Goal: Task Accomplishment & Management: Use online tool/utility

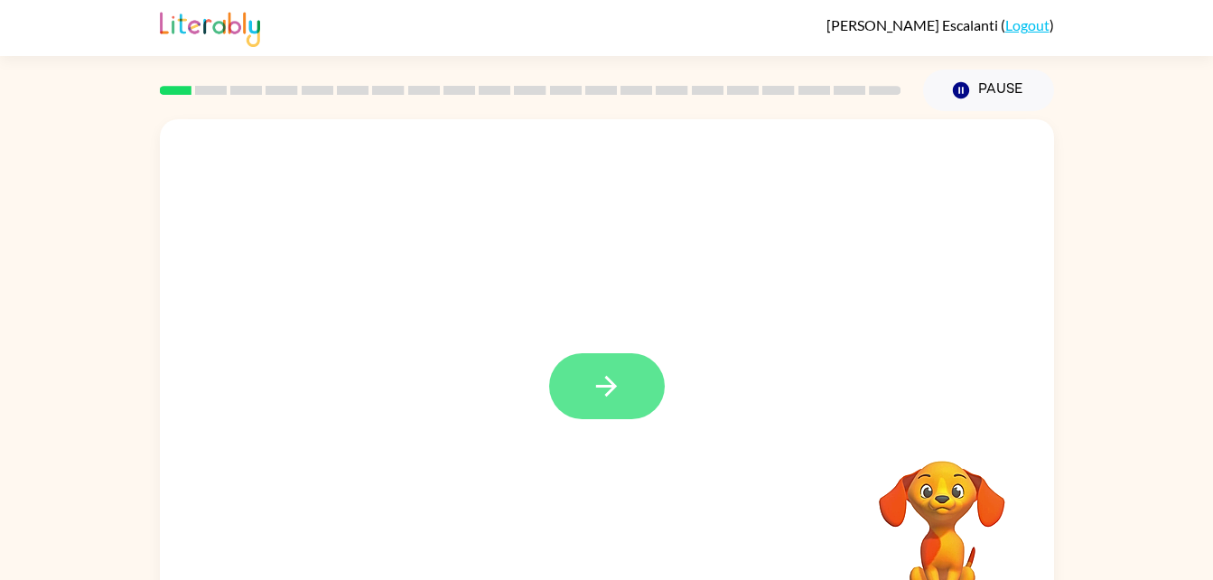
click at [646, 412] on button "button" at bounding box center [607, 386] width 116 height 66
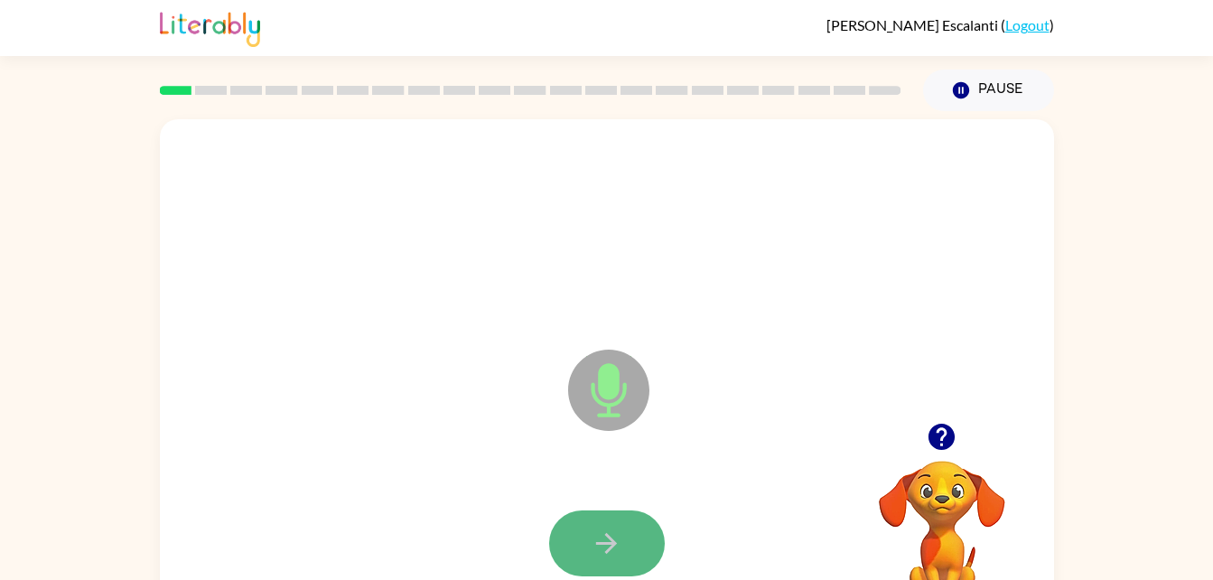
click at [600, 537] on icon "button" at bounding box center [607, 543] width 32 height 32
click at [609, 537] on icon "button" at bounding box center [606, 543] width 21 height 21
click at [636, 551] on button "button" at bounding box center [607, 543] width 116 height 66
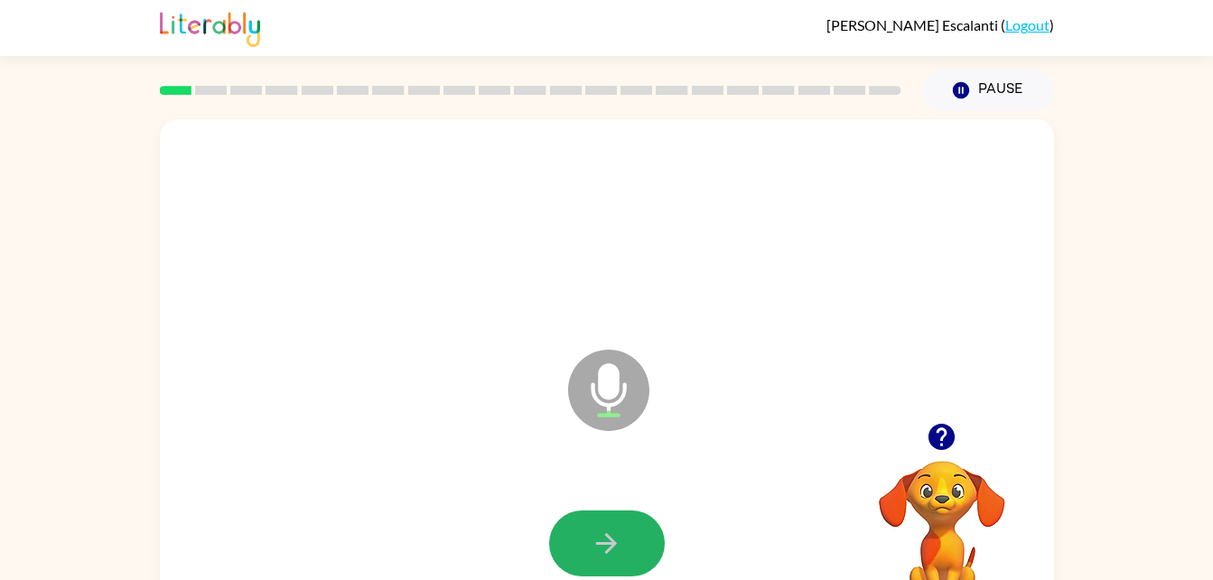
click at [636, 551] on button "button" at bounding box center [607, 543] width 116 height 66
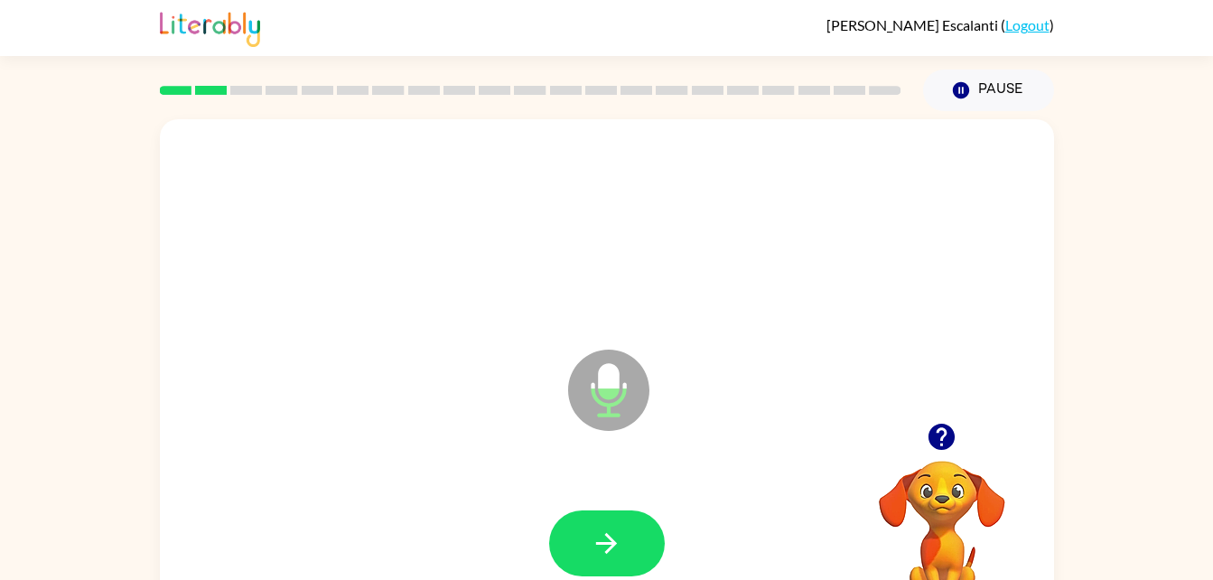
click at [636, 551] on button "button" at bounding box center [607, 543] width 116 height 66
drag, startPoint x: 636, startPoint y: 551, endPoint x: 604, endPoint y: 531, distance: 37.3
click at [604, 531] on icon "button" at bounding box center [607, 543] width 32 height 32
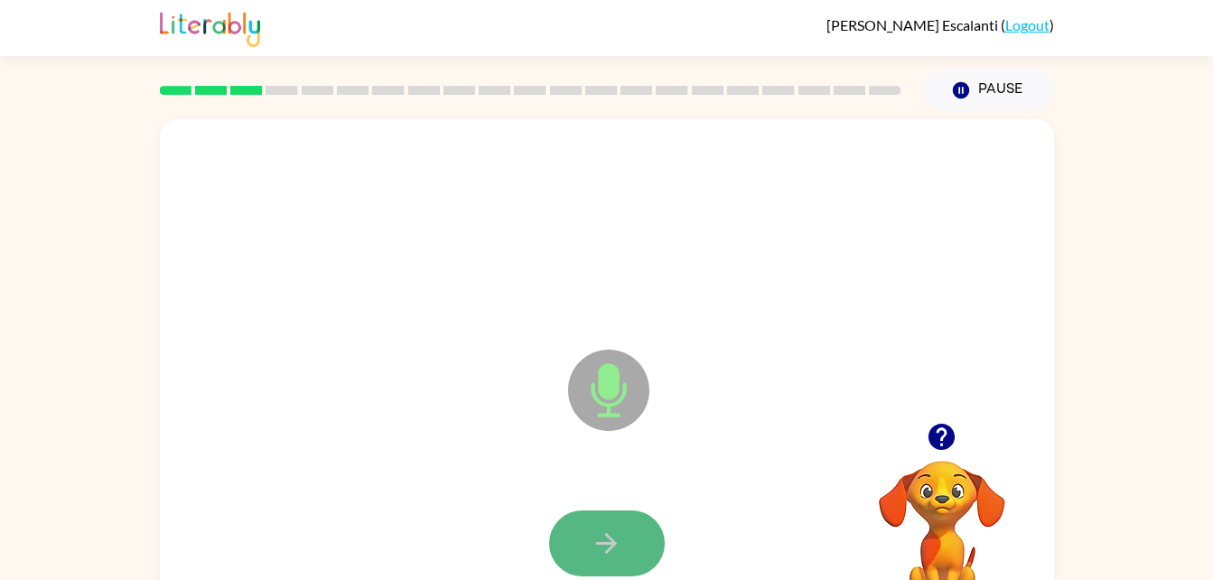
click at [623, 530] on button "button" at bounding box center [607, 543] width 116 height 66
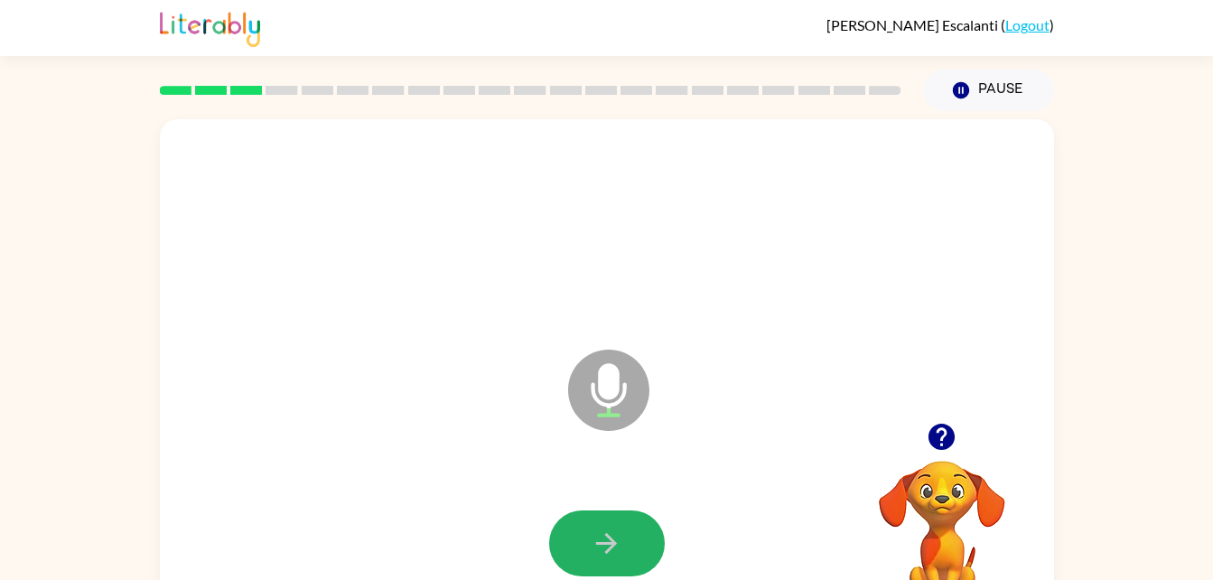
click at [581, 555] on button "button" at bounding box center [607, 543] width 116 height 66
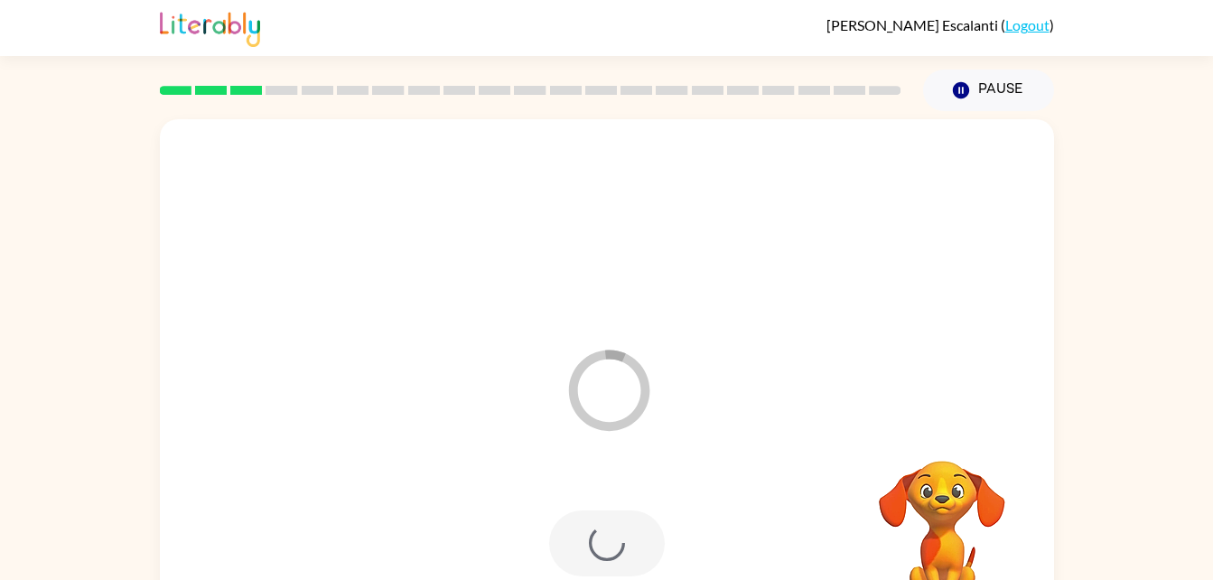
click at [581, 555] on div at bounding box center [607, 543] width 116 height 66
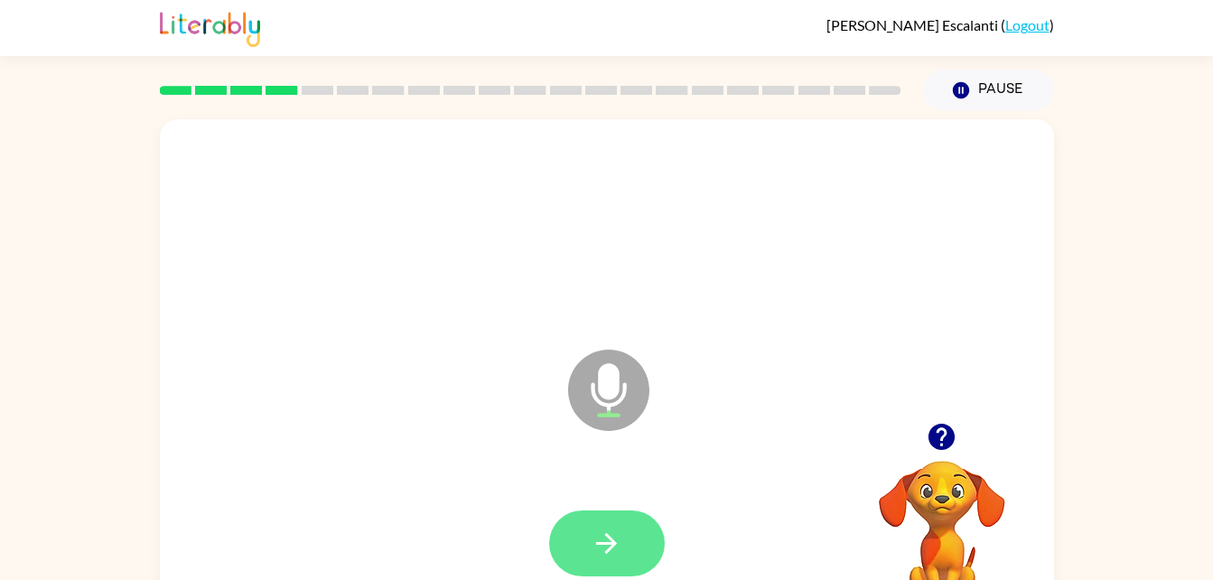
click at [632, 544] on button "button" at bounding box center [607, 543] width 116 height 66
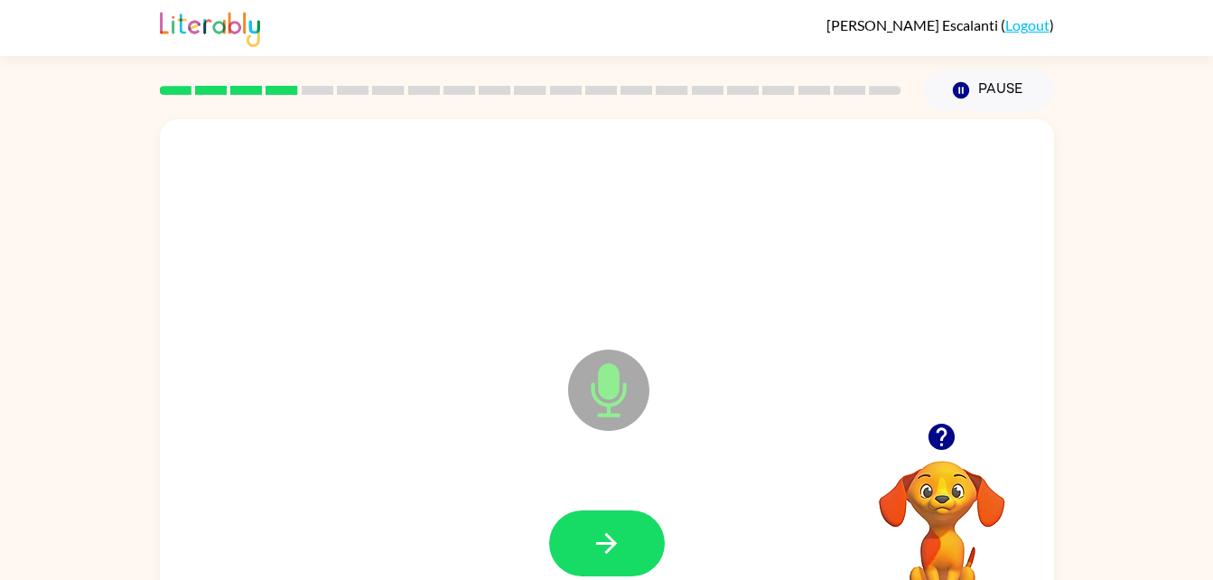
click at [624, 535] on button "button" at bounding box center [607, 543] width 116 height 66
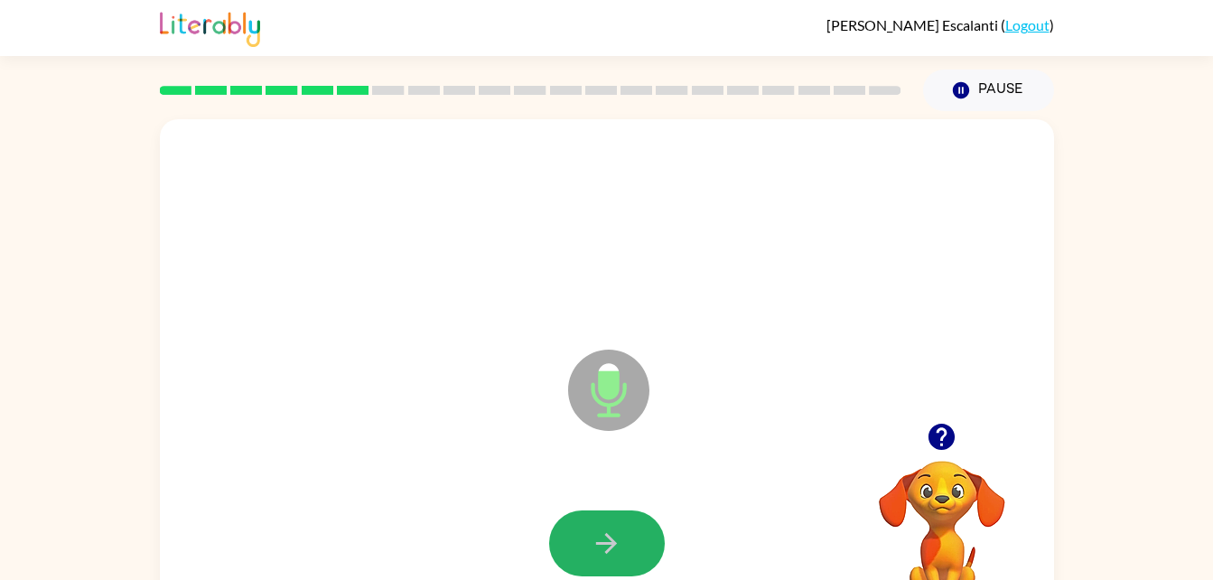
click at [624, 535] on button "button" at bounding box center [607, 543] width 116 height 66
click at [645, 560] on button "button" at bounding box center [607, 543] width 116 height 66
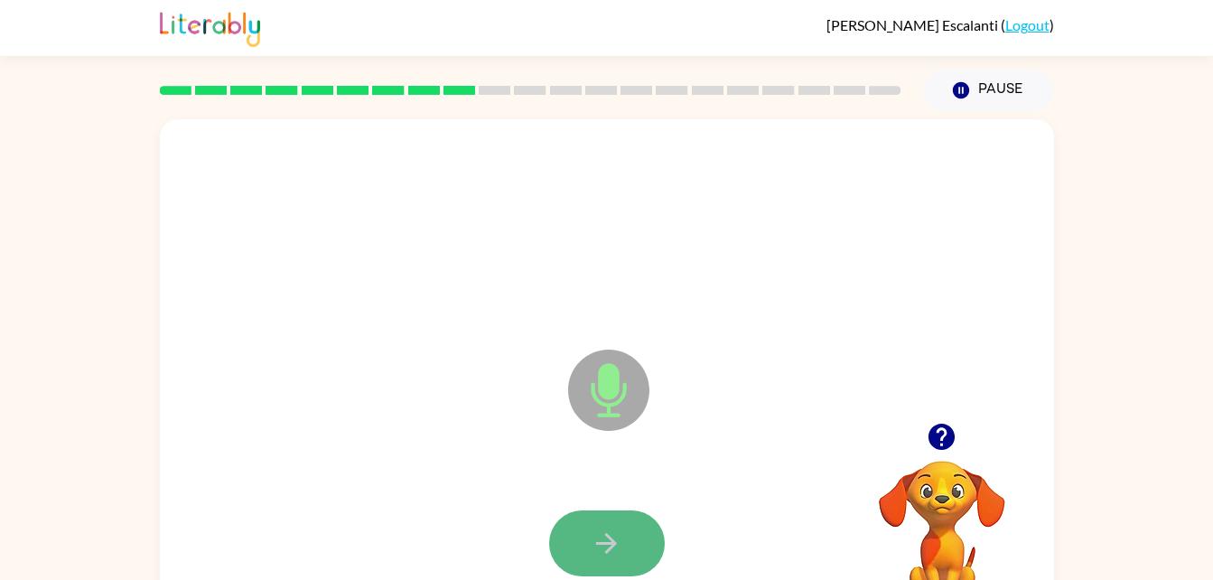
click at [587, 534] on button "button" at bounding box center [607, 543] width 116 height 66
click at [641, 553] on button "button" at bounding box center [607, 543] width 116 height 66
drag, startPoint x: 641, startPoint y: 553, endPoint x: 599, endPoint y: 536, distance: 45.4
click at [599, 536] on icon "button" at bounding box center [607, 543] width 32 height 32
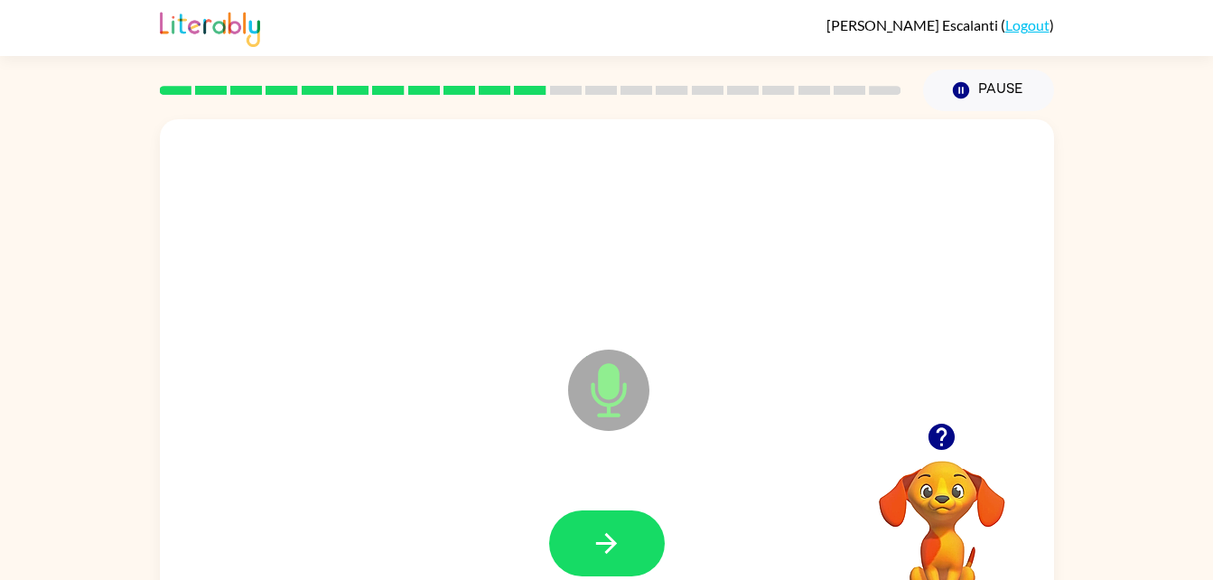
click at [599, 536] on icon "button" at bounding box center [607, 543] width 32 height 32
click at [619, 548] on icon "button" at bounding box center [607, 543] width 32 height 32
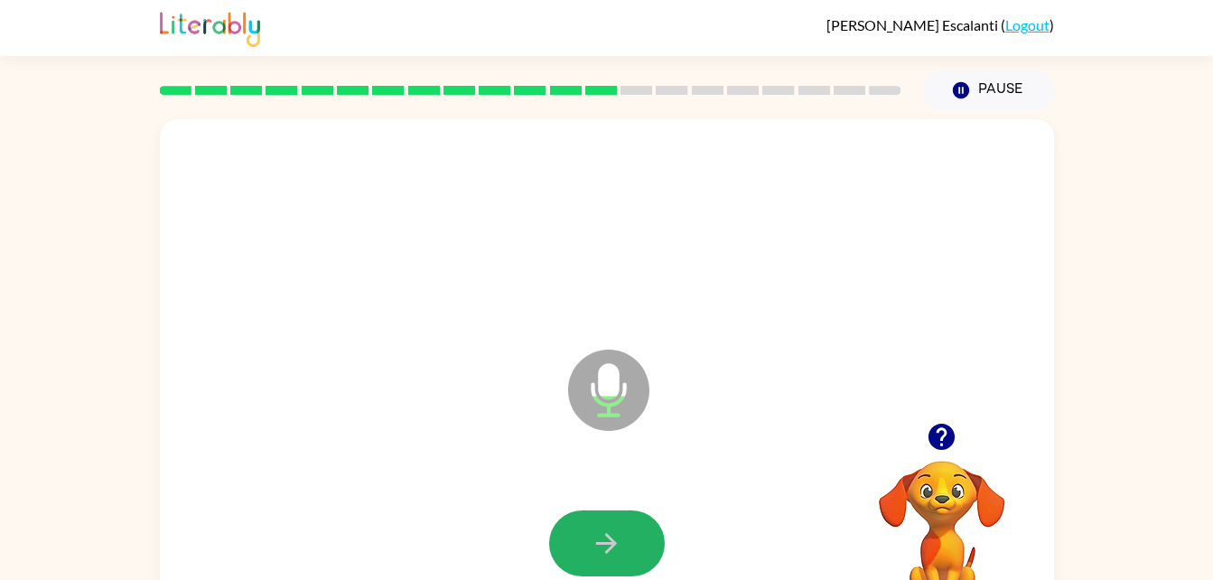
click at [619, 548] on icon "button" at bounding box center [607, 543] width 32 height 32
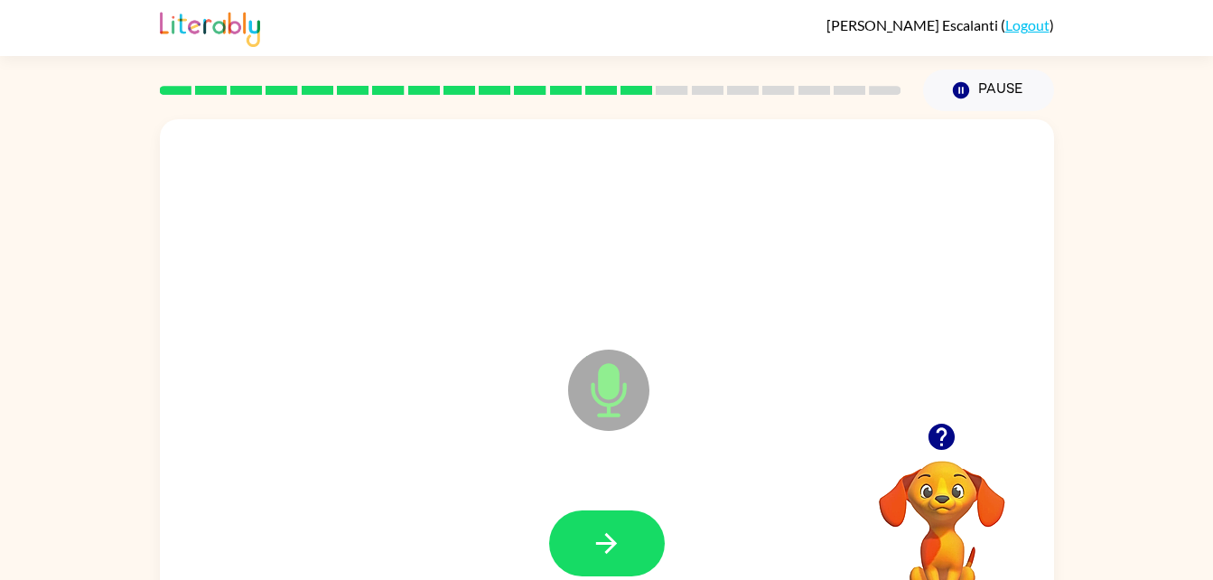
click at [619, 548] on icon "button" at bounding box center [607, 543] width 32 height 32
click at [954, 489] on video "Your browser must support playing .mp4 files to use Literably. Please try using…" at bounding box center [941, 523] width 181 height 181
click at [962, 93] on icon "Pause" at bounding box center [961, 90] width 20 height 20
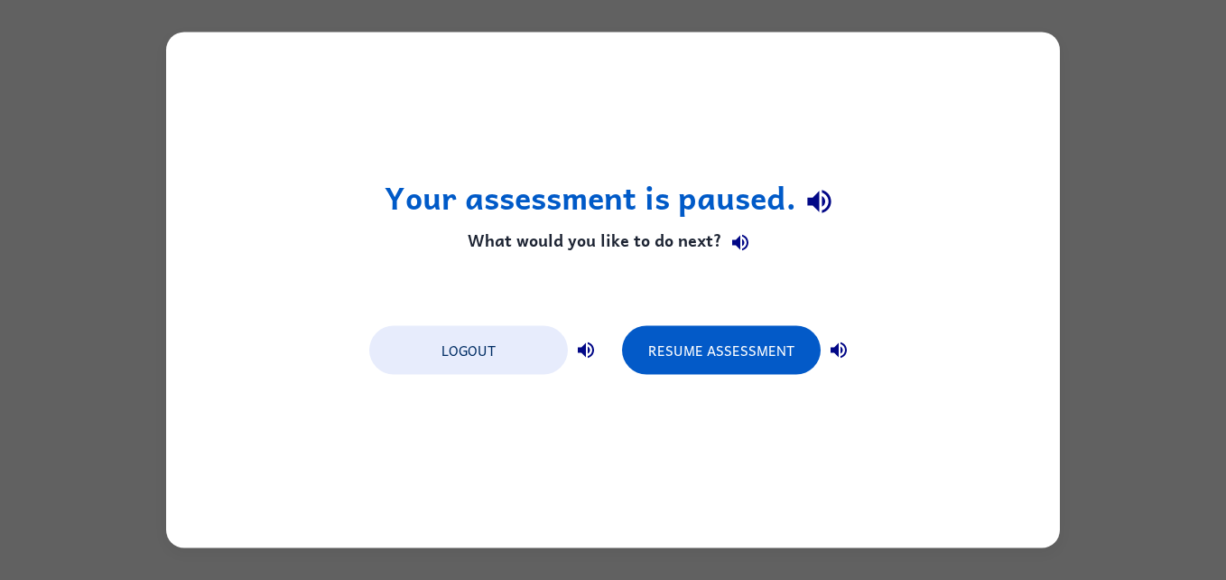
click at [937, 222] on div "Your assessment is paused. What would you like to do next? Logout Resume Assess…" at bounding box center [613, 291] width 894 height 516
click at [1149, 260] on div "Your assessment is paused. What would you like to do next? Logout Resume Assess…" at bounding box center [613, 290] width 1226 height 580
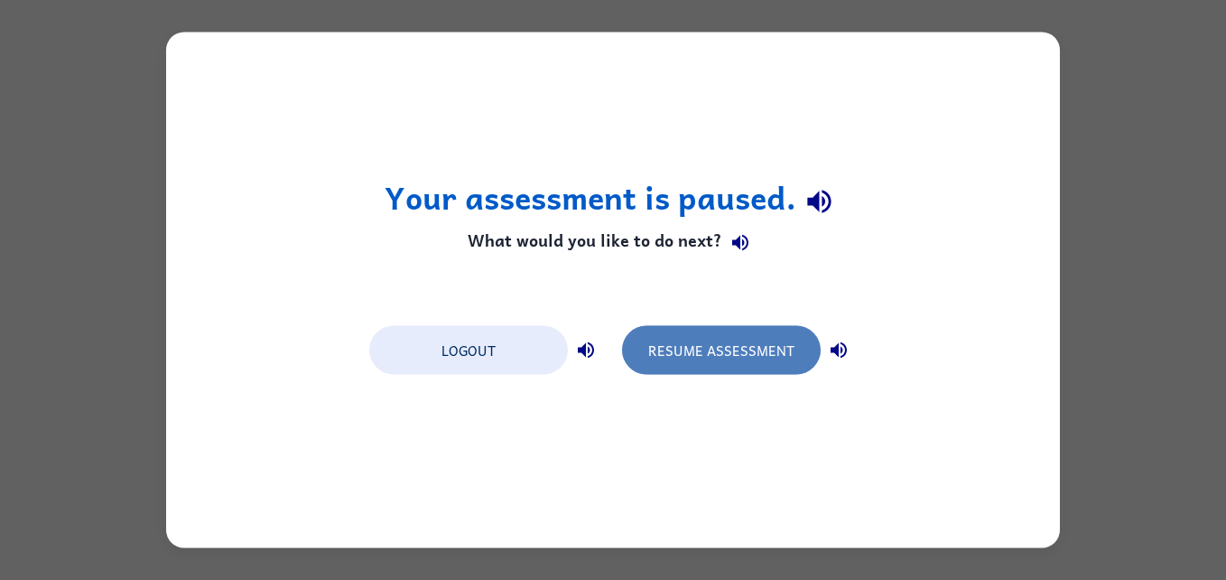
click at [795, 342] on button "Resume Assessment" at bounding box center [721, 350] width 199 height 49
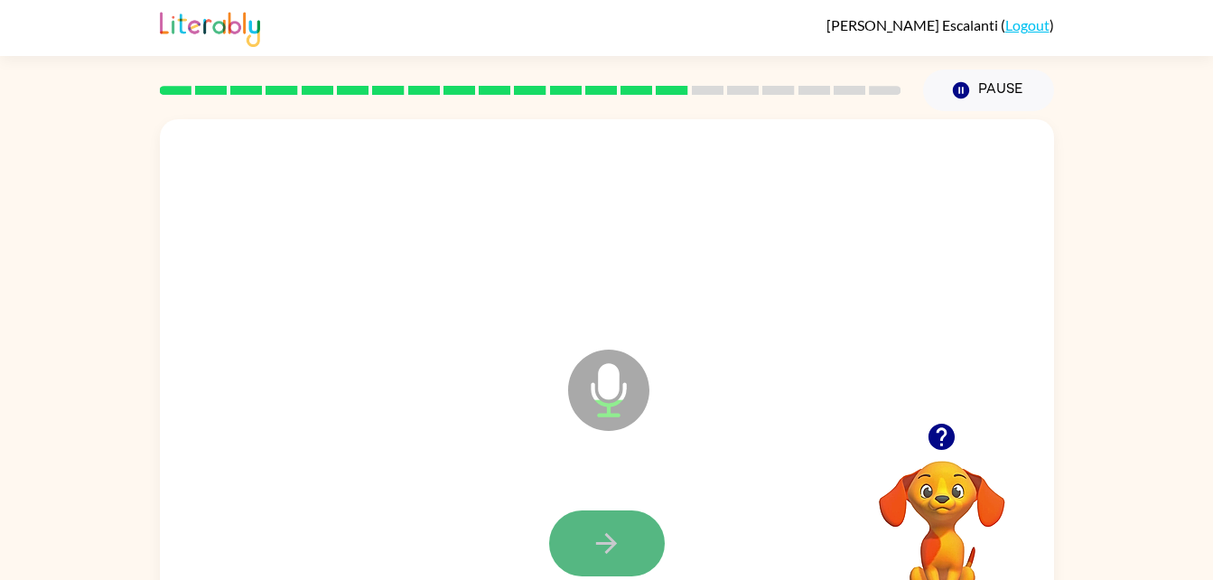
click at [583, 527] on button "button" at bounding box center [607, 543] width 116 height 66
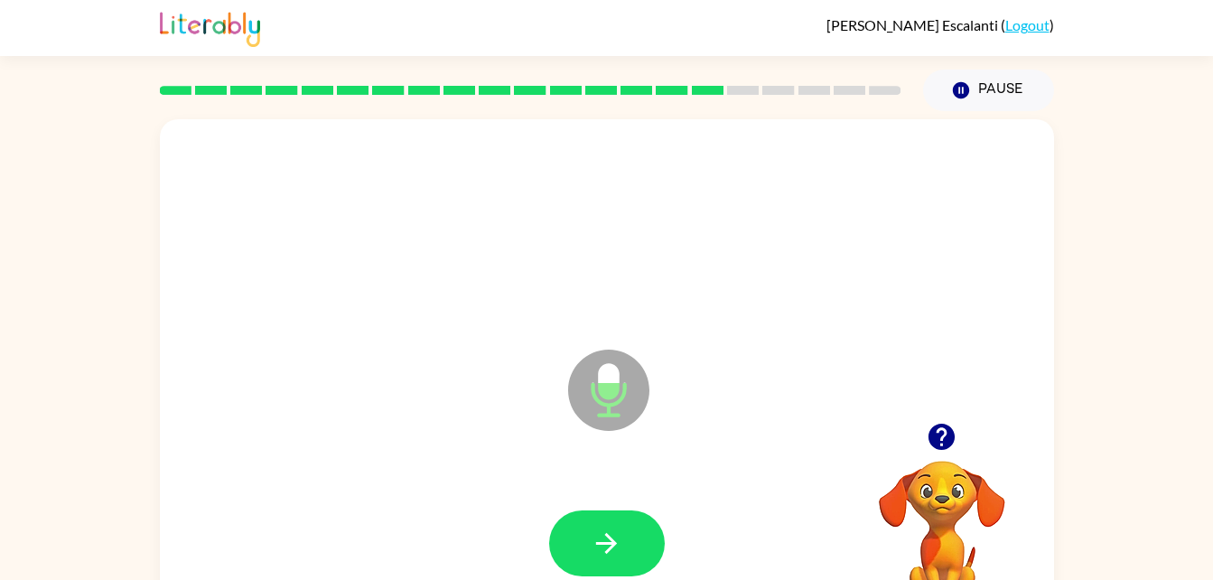
click at [583, 527] on button "button" at bounding box center [607, 543] width 116 height 66
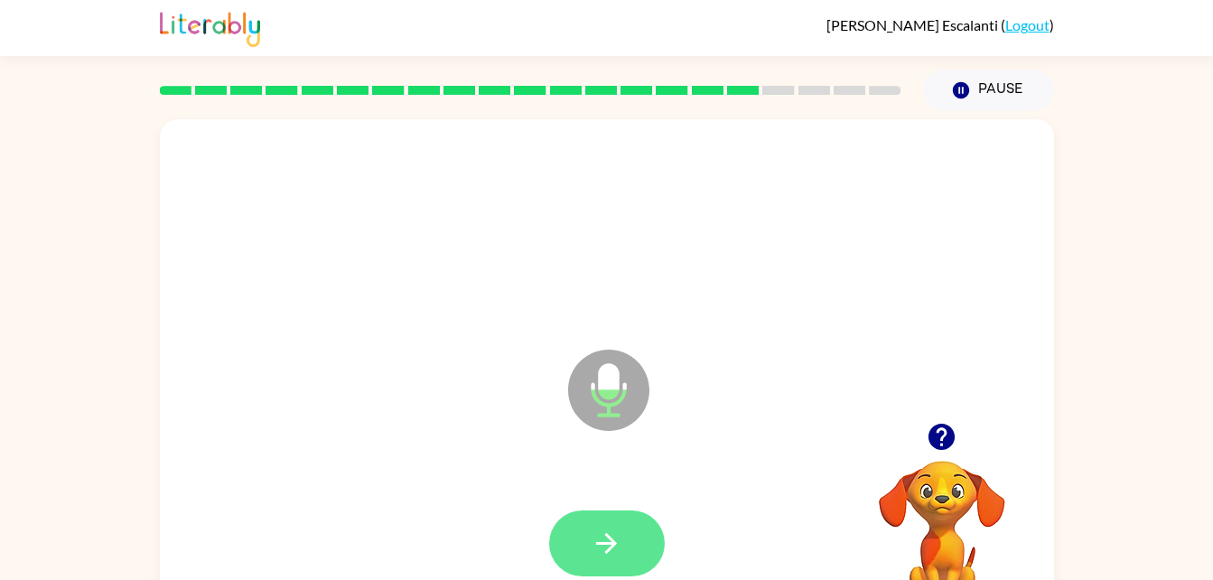
click at [581, 534] on button "button" at bounding box center [607, 543] width 116 height 66
click at [628, 542] on button "button" at bounding box center [607, 543] width 116 height 66
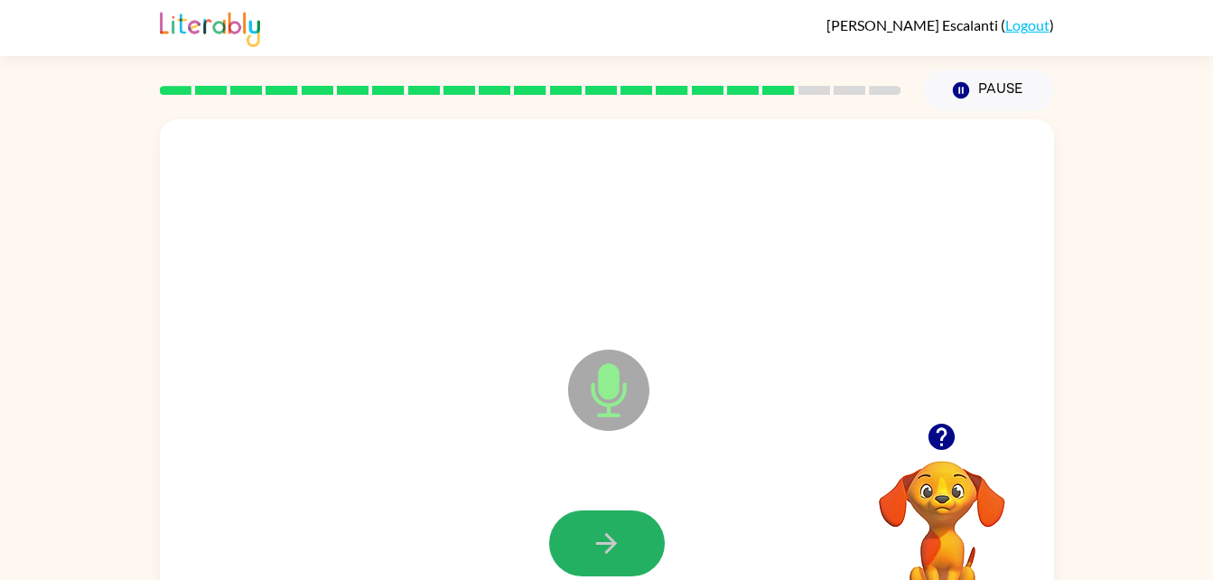
click at [628, 542] on button "button" at bounding box center [607, 543] width 116 height 66
drag, startPoint x: 631, startPoint y: 550, endPoint x: 583, endPoint y: 526, distance: 53.3
click at [583, 526] on button "button" at bounding box center [607, 543] width 116 height 66
click at [626, 549] on button "button" at bounding box center [607, 543] width 116 height 66
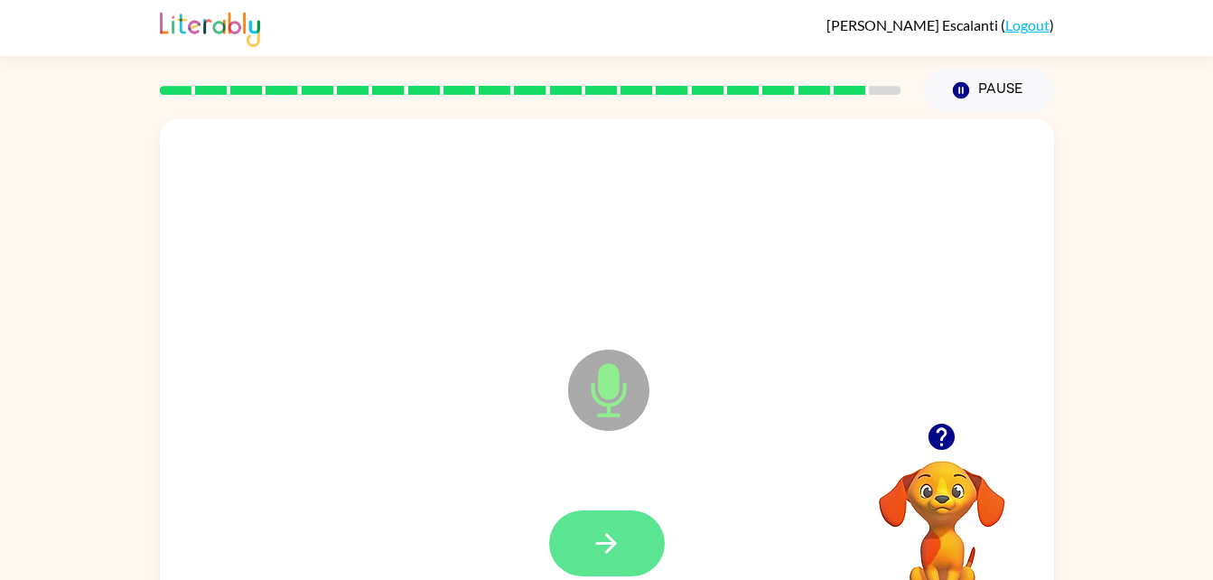
click at [614, 539] on icon "button" at bounding box center [607, 543] width 32 height 32
